Goal: Task Accomplishment & Management: Complete application form

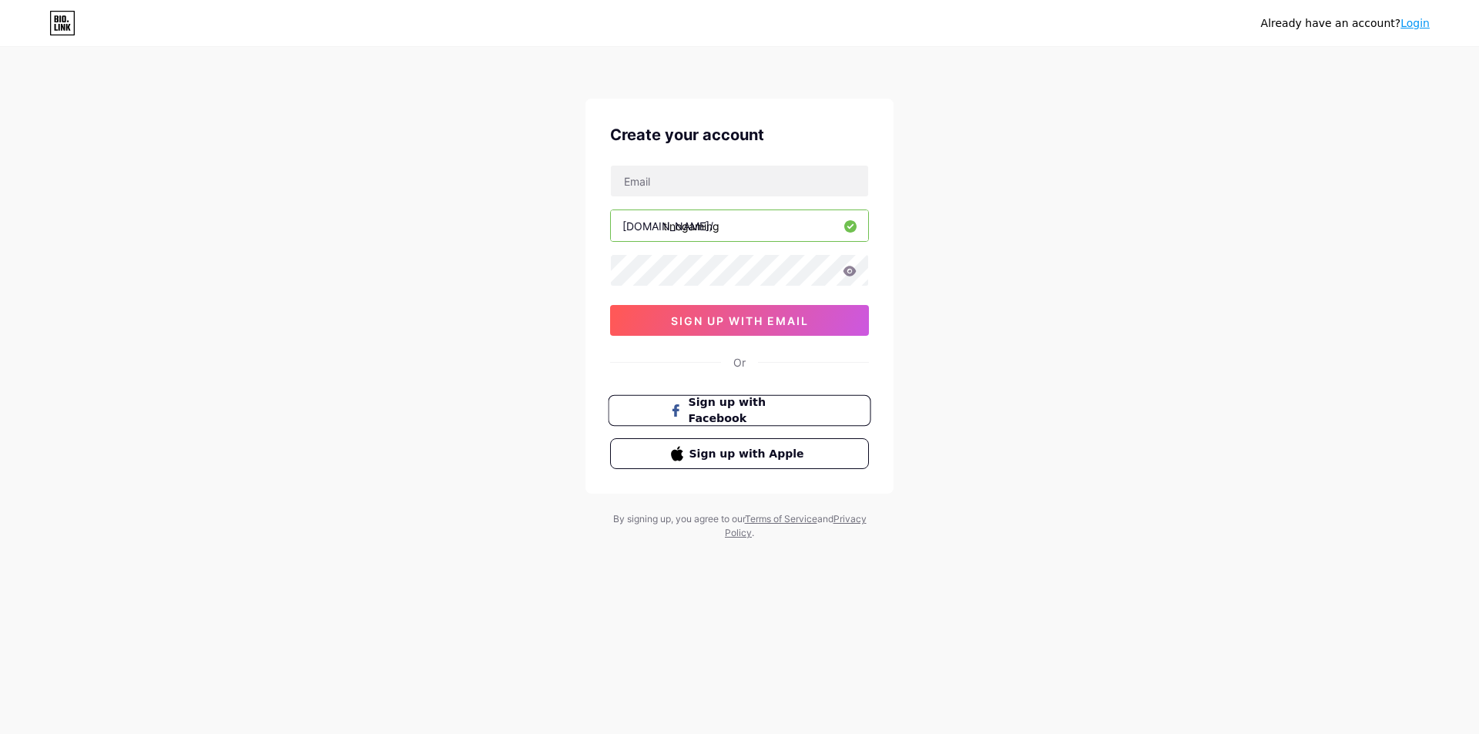
click at [719, 408] on span "Sign up with Facebook" at bounding box center [748, 410] width 121 height 33
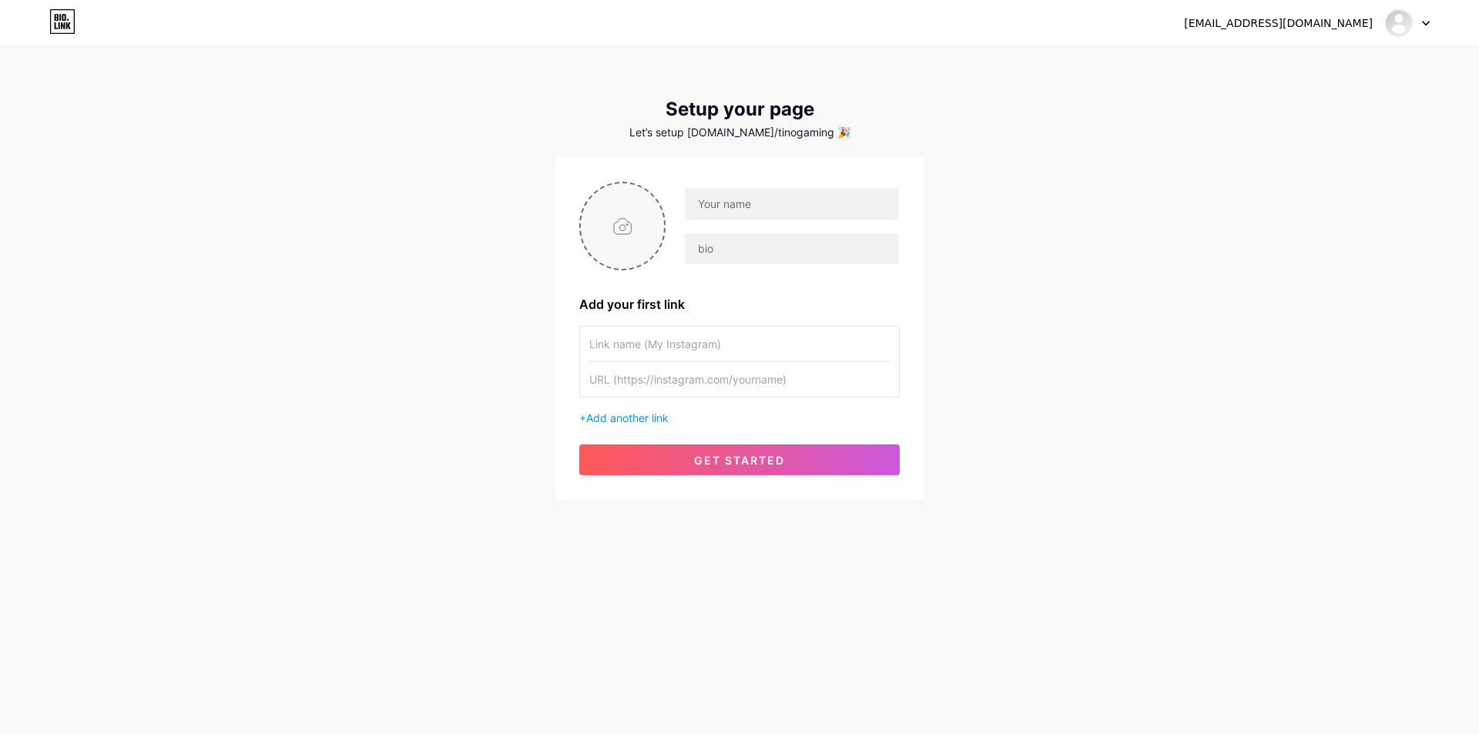
click at [642, 227] on input "file" at bounding box center [622, 225] width 83 height 85
type input "C:\fakepath\Ụ i á.jpg"
click at [621, 239] on img at bounding box center [622, 226] width 86 height 89
click at [736, 203] on input "text" at bounding box center [792, 204] width 214 height 31
type input "Tino"
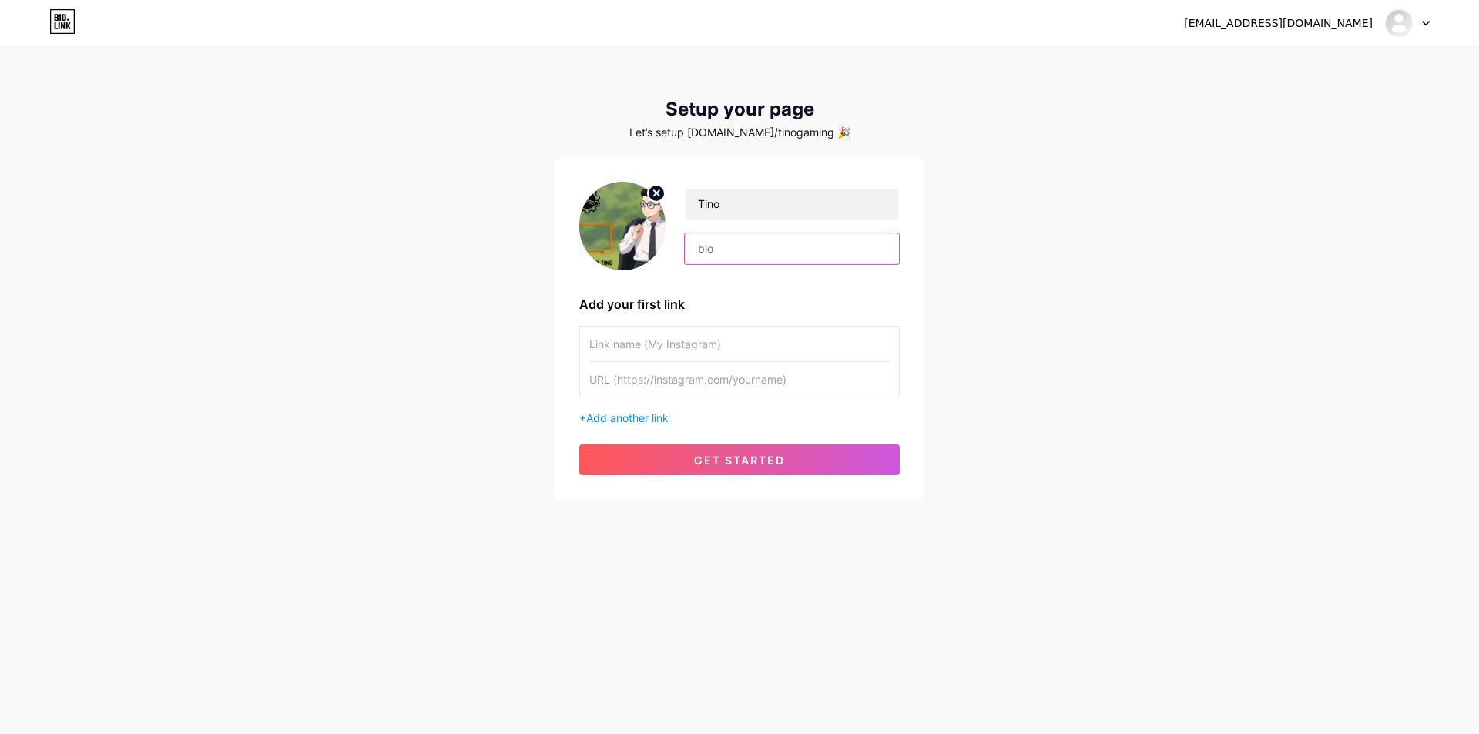
click at [732, 253] on input "text" at bounding box center [792, 248] width 214 height 31
type input "Tino Gaming"
click at [722, 337] on input "text" at bounding box center [739, 344] width 300 height 35
click at [639, 415] on span "Add another link" at bounding box center [627, 417] width 82 height 13
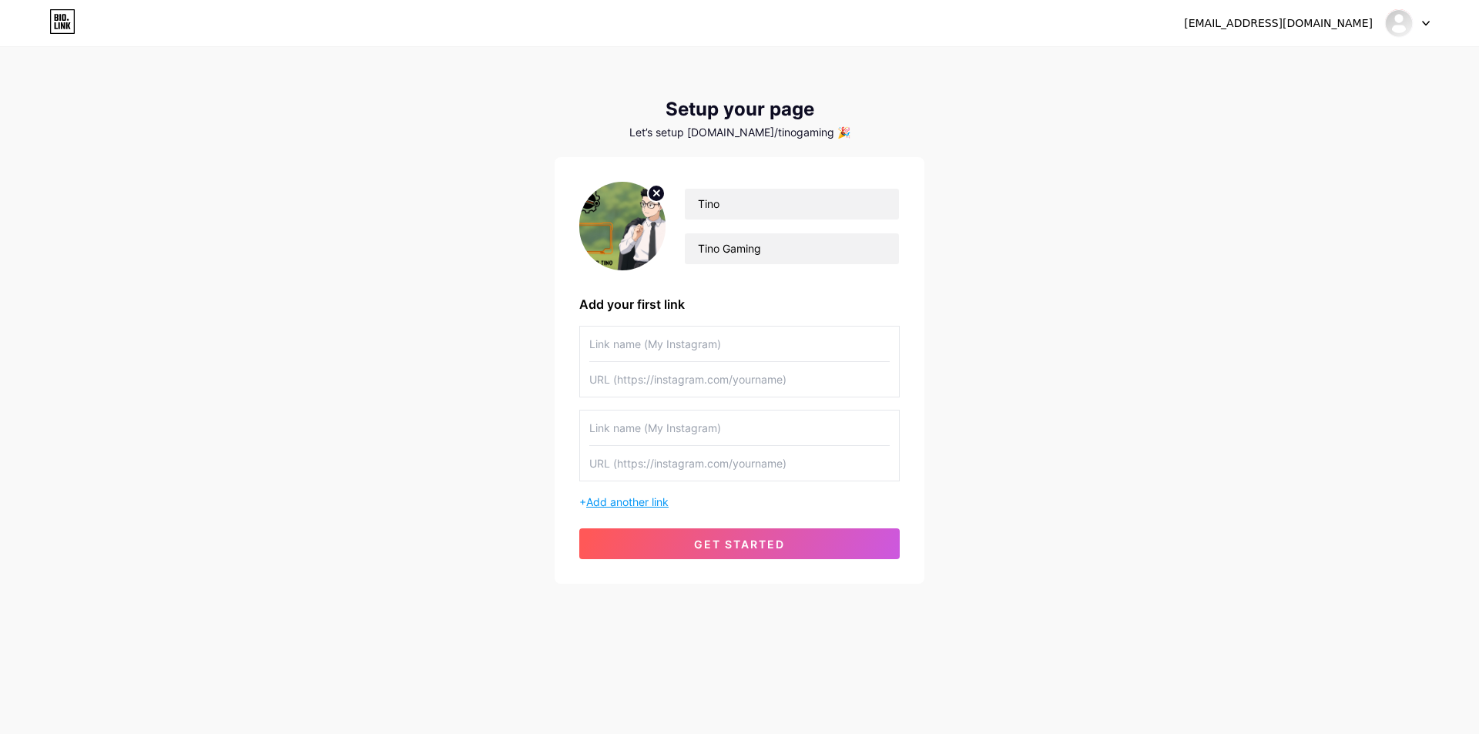
click at [647, 503] on span "Add another link" at bounding box center [627, 501] width 82 height 13
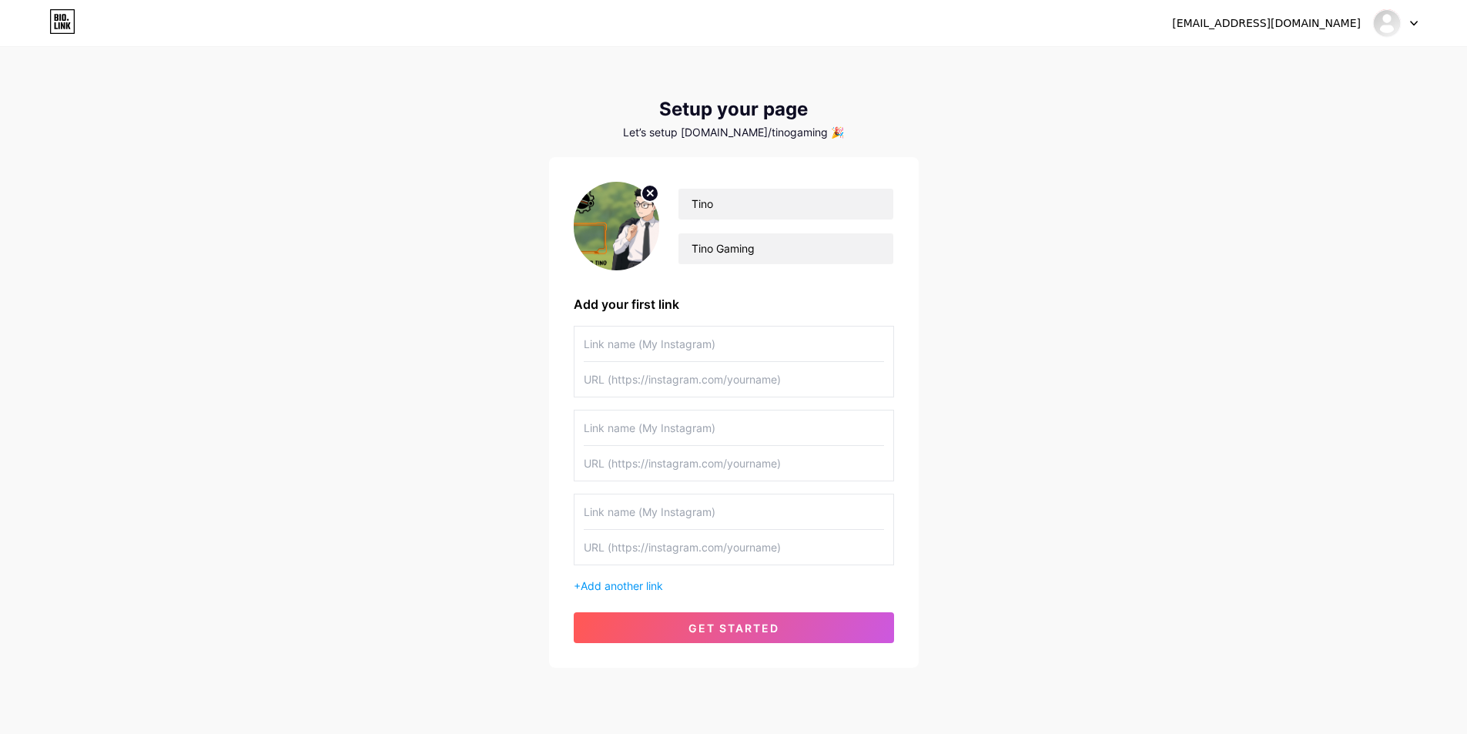
click at [629, 348] on input "text" at bounding box center [734, 344] width 300 height 35
type input "z"
type input "dép lào"
click at [615, 390] on input "text" at bounding box center [734, 379] width 300 height 35
type input "0966305334"
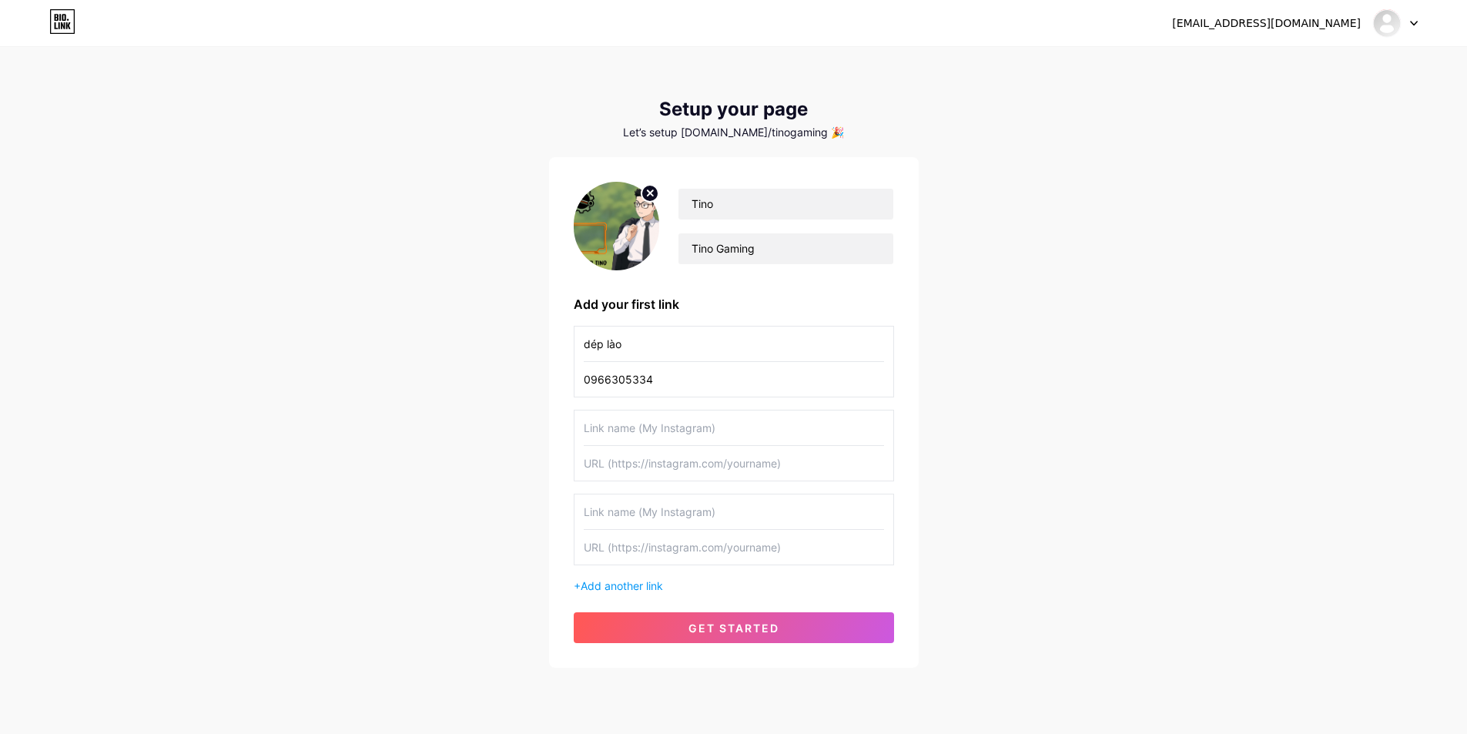
click at [696, 437] on input "text" at bounding box center [734, 427] width 300 height 35
type input "T"
type input "f"
type input "G"
type input "FB"
